Goal: Task Accomplishment & Management: Use online tool/utility

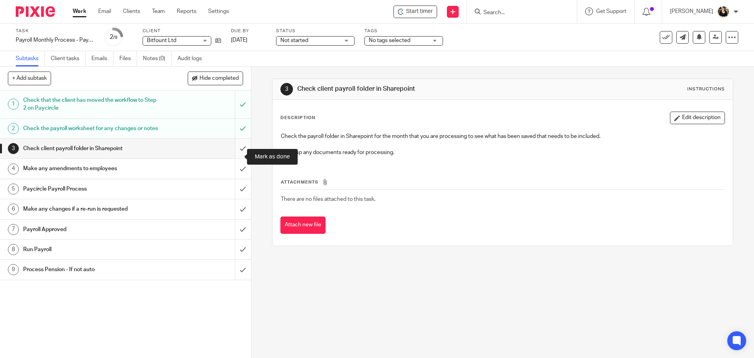
click at [237, 154] on input "submit" at bounding box center [125, 149] width 251 height 20
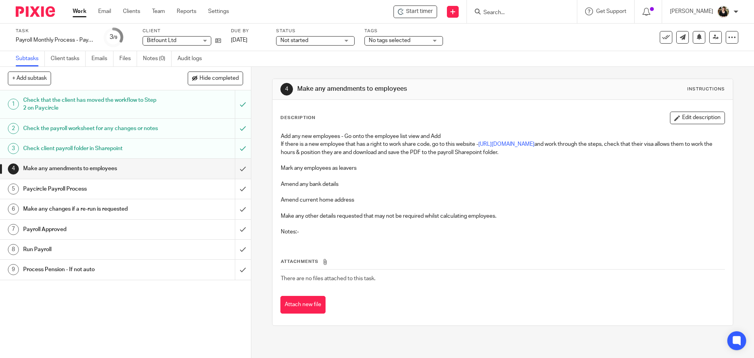
click at [311, 42] on span "Not started" at bounding box center [309, 41] width 59 height 8
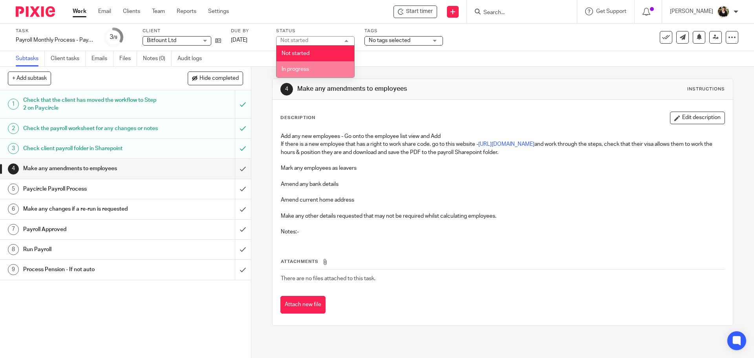
click at [298, 70] on span "In progress" at bounding box center [295, 68] width 27 height 5
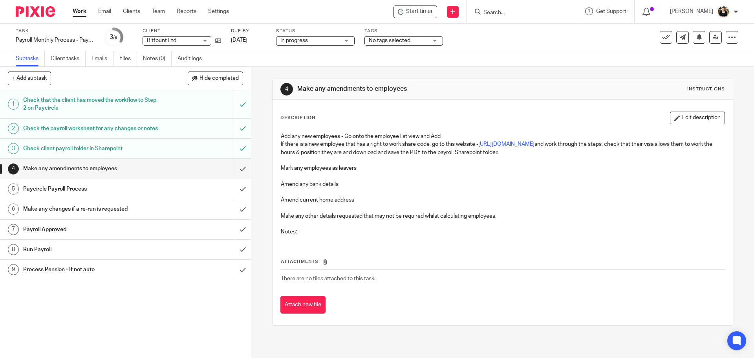
drag, startPoint x: 382, startPoint y: 42, endPoint x: 406, endPoint y: 51, distance: 25.6
click at [383, 42] on span "No tags selected" at bounding box center [390, 40] width 42 height 5
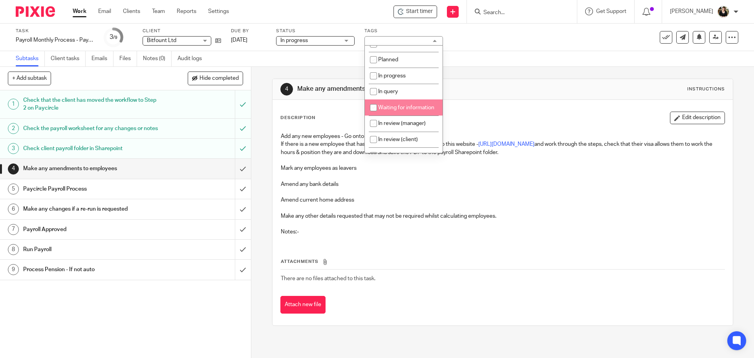
scroll to position [39, 0]
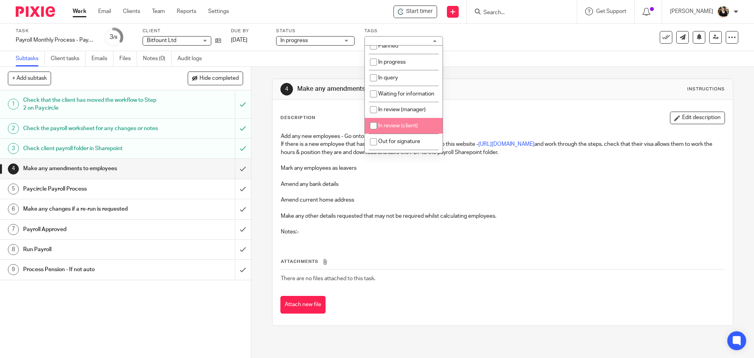
click at [396, 128] on span "In review (client)" at bounding box center [398, 125] width 40 height 5
checkbox input "true"
click at [237, 175] on input "submit" at bounding box center [125, 169] width 251 height 20
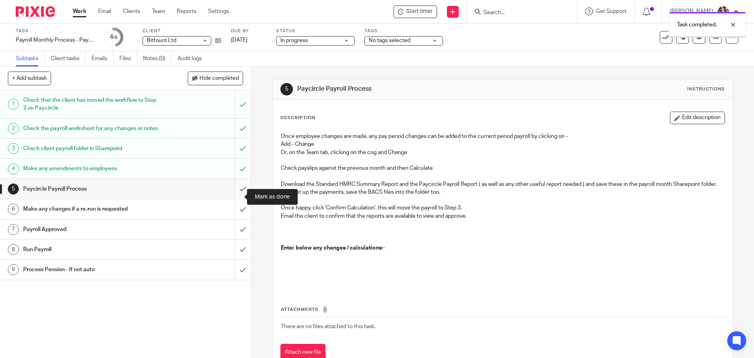
click at [236, 197] on input "submit" at bounding box center [125, 189] width 251 height 20
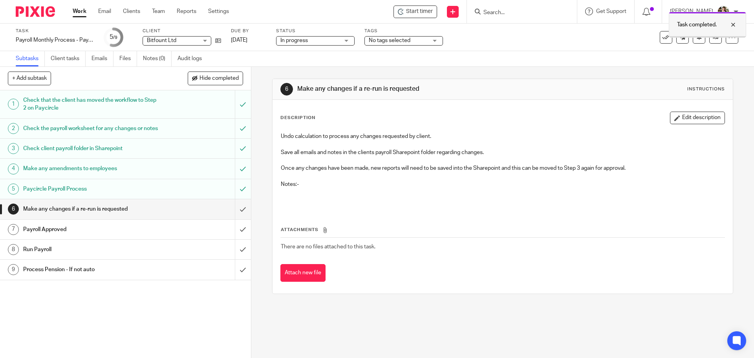
click at [726, 37] on div at bounding box center [707, 36] width 77 height 1
click at [730, 10] on div "[PERSON_NAME]" at bounding box center [704, 11] width 68 height 13
click at [706, 52] on span "Logout" at bounding box center [702, 54] width 18 height 5
